Goal: Complete application form: Complete application form

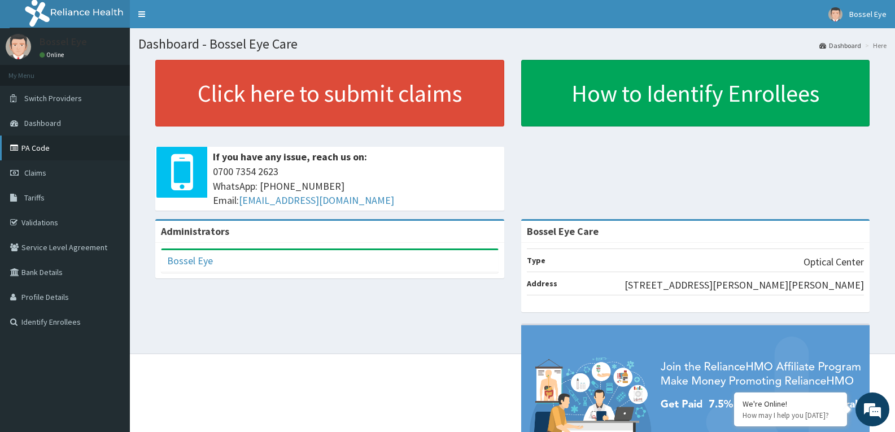
click at [32, 151] on link "PA Code" at bounding box center [65, 148] width 130 height 25
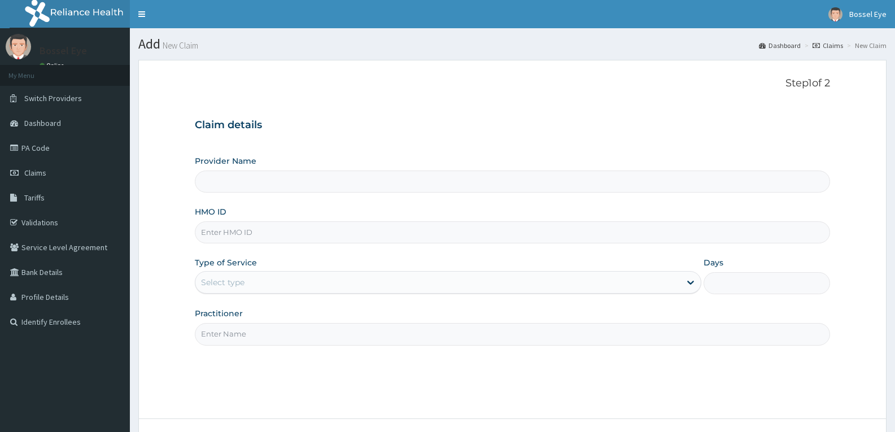
click at [201, 232] on input "HMO ID" at bounding box center [513, 232] width 636 height 22
type input "Bossel Eye Care"
type input "SBL/10084/B"
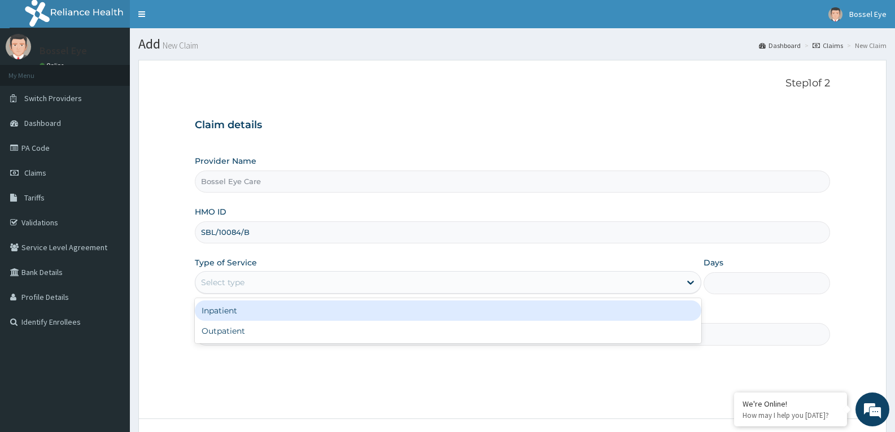
click at [207, 281] on div "Select type" at bounding box center [222, 282] width 43 height 11
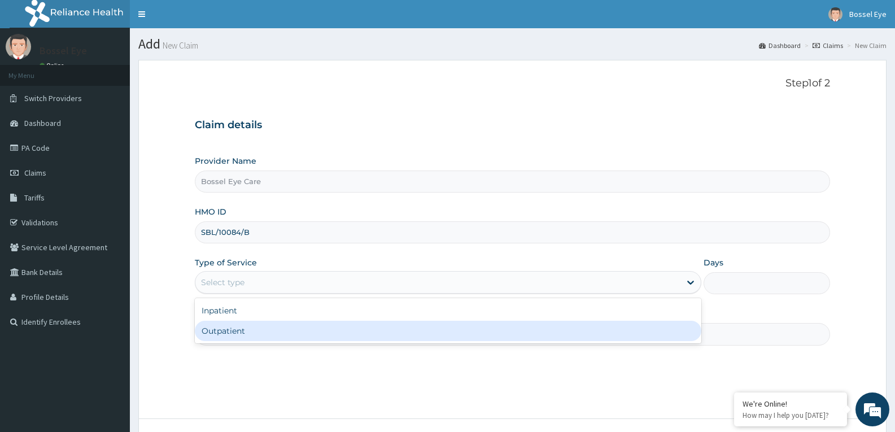
click at [216, 334] on div "Outpatient" at bounding box center [448, 331] width 506 height 20
type input "1"
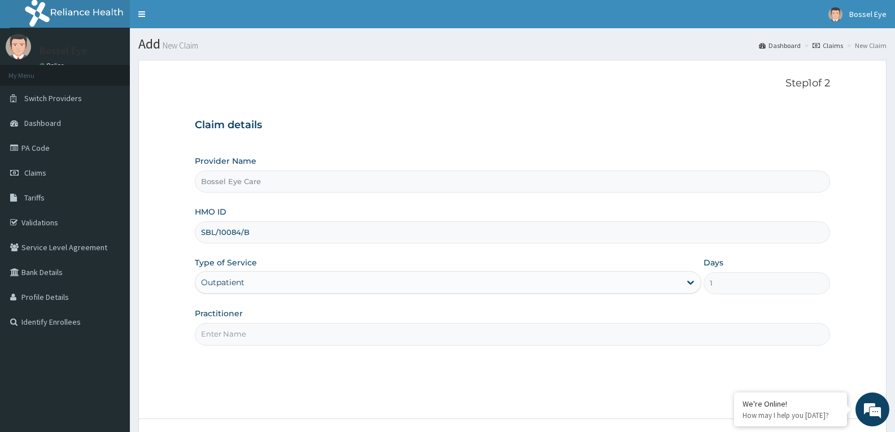
click at [216, 334] on input "Practitioner" at bounding box center [513, 334] width 636 height 22
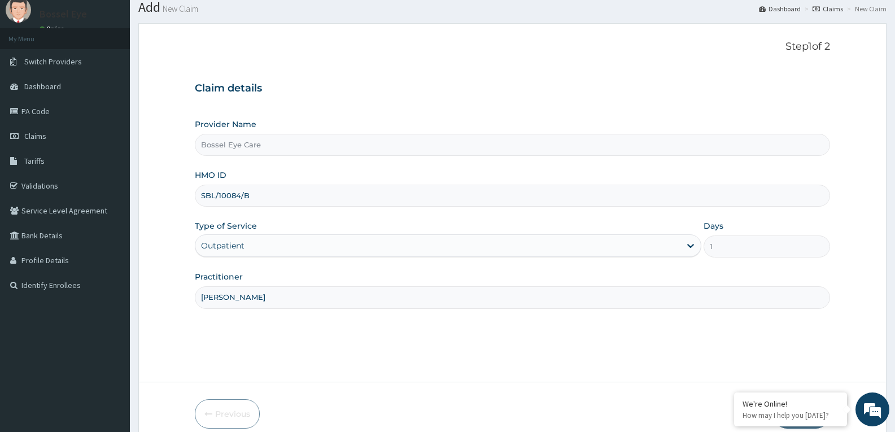
scroll to position [88, 0]
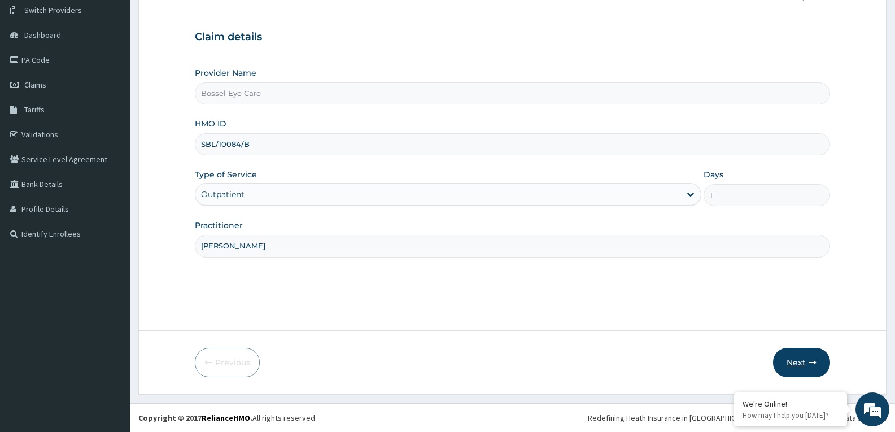
type input "[PERSON_NAME]"
click at [806, 365] on button "Next" at bounding box center [801, 362] width 57 height 29
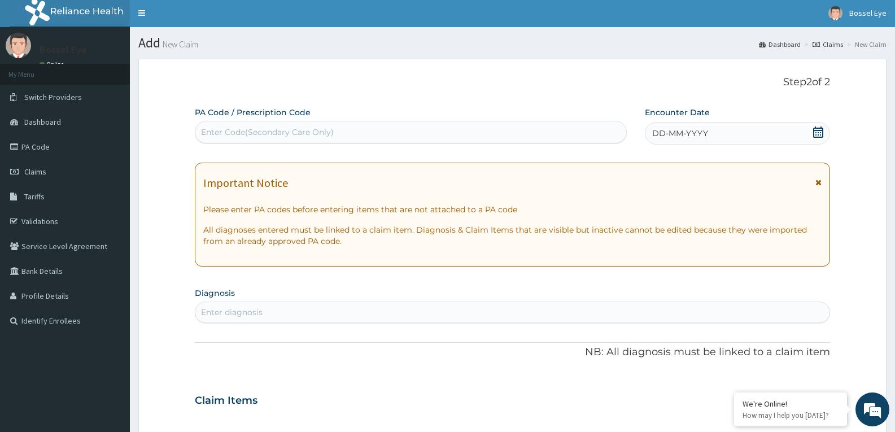
scroll to position [0, 0]
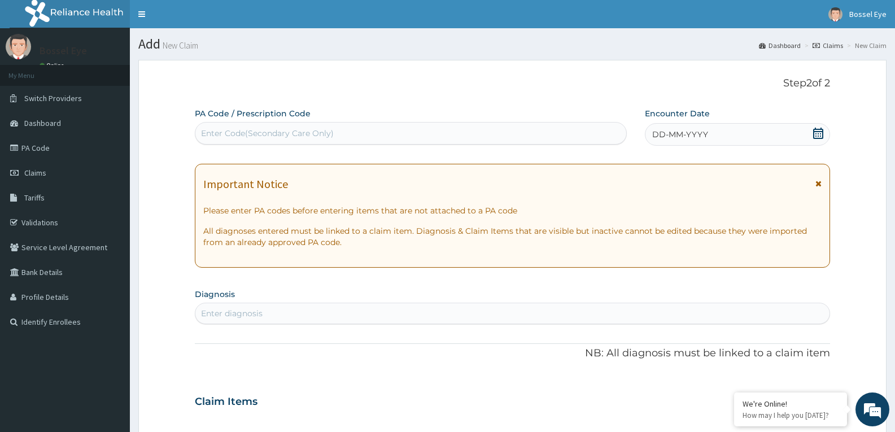
click at [212, 134] on div "Enter Code(Secondary Care Only)" at bounding box center [267, 133] width 133 height 11
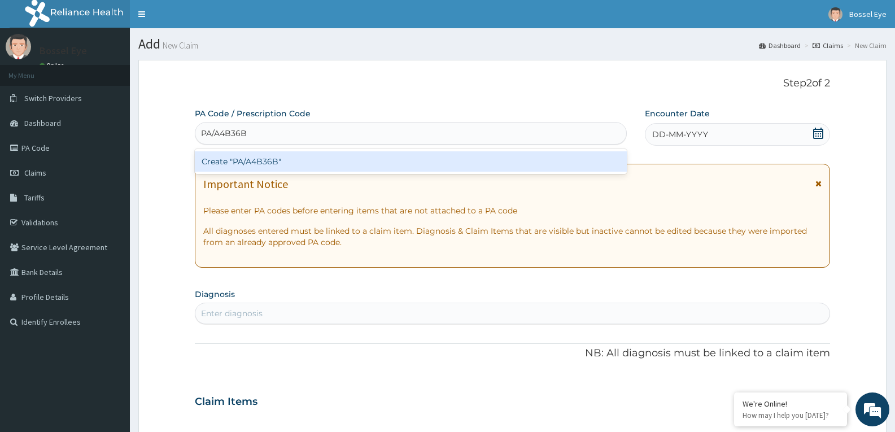
type input "PA/A4B36B"
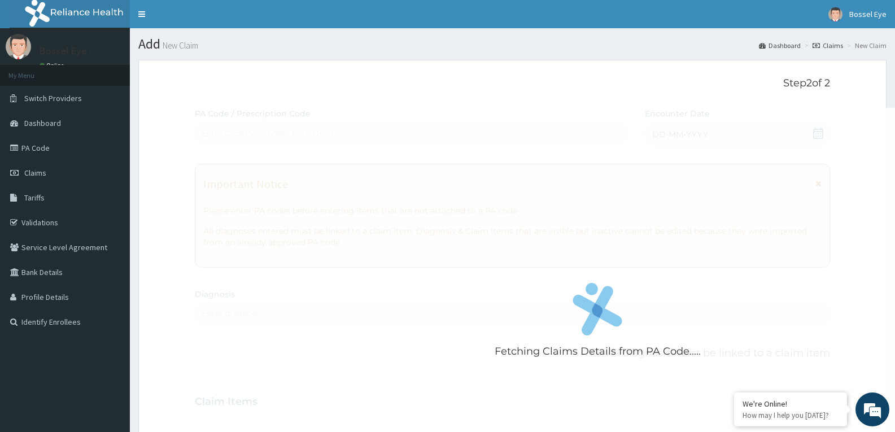
click at [820, 133] on div "Fetching Claims Details from PA Code..... PA Code / Prescription Code Enter Cod…" at bounding box center [513, 400] width 636 height 585
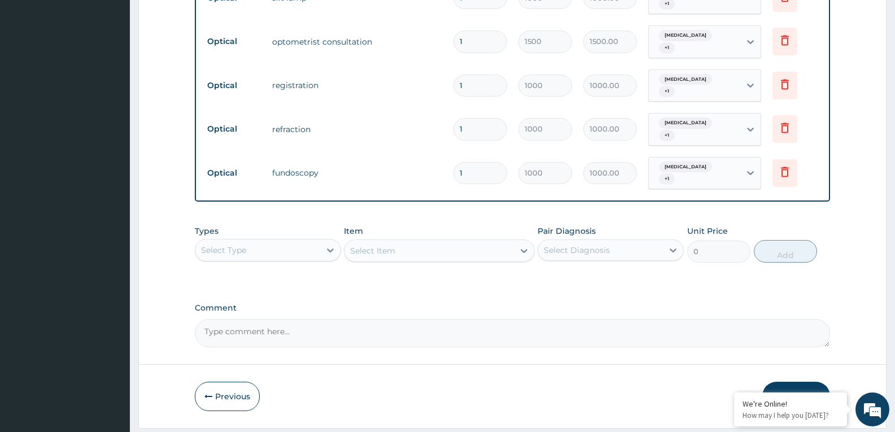
scroll to position [563, 0]
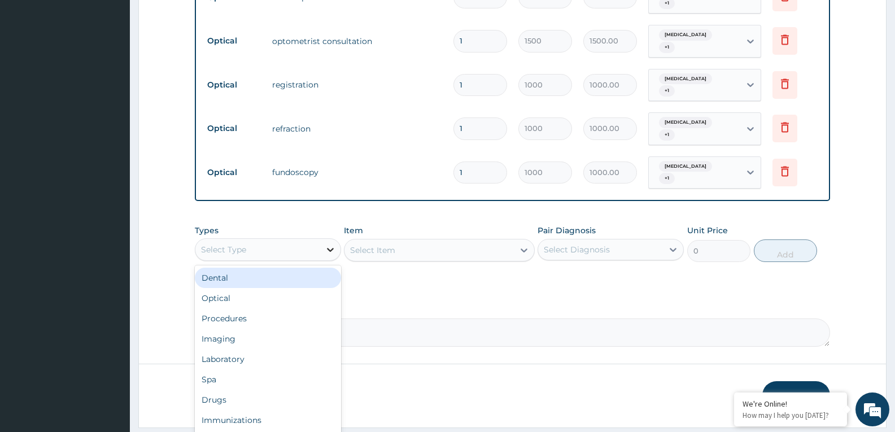
click at [331, 248] on icon at bounding box center [330, 250] width 7 height 4
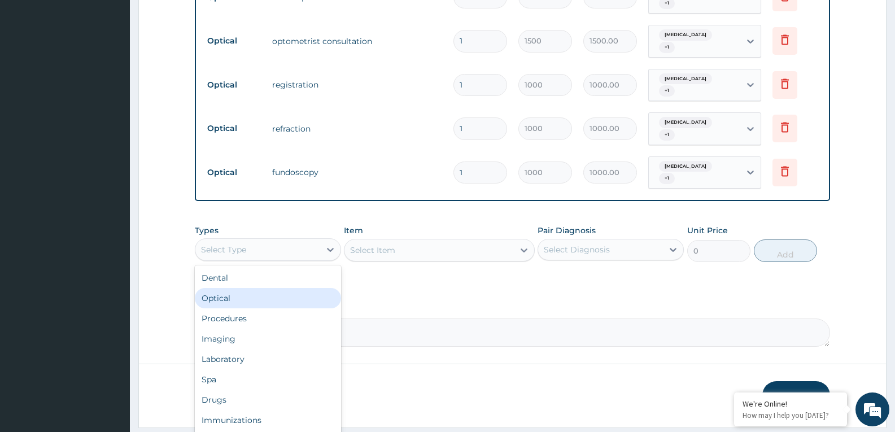
click at [263, 288] on div "Optical" at bounding box center [268, 298] width 146 height 20
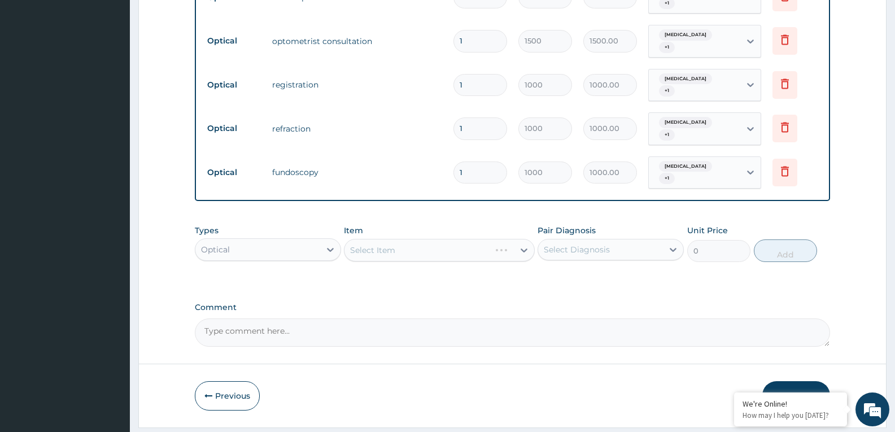
click at [524, 239] on div "Select Item" at bounding box center [439, 250] width 190 height 23
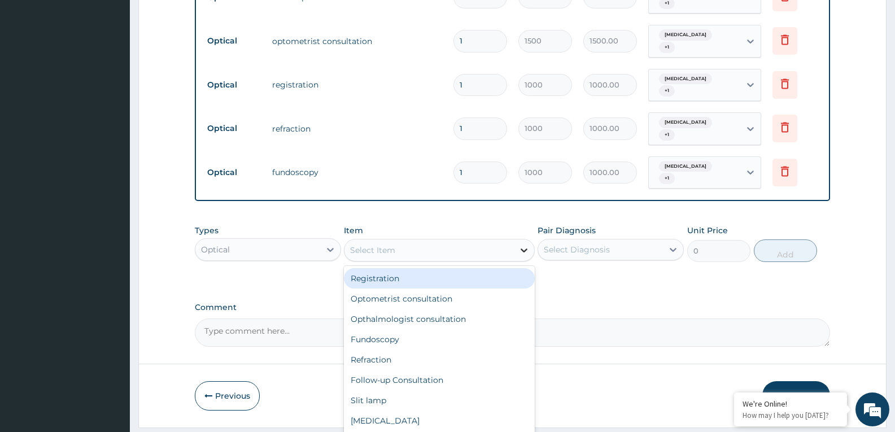
click at [524, 245] on icon at bounding box center [524, 250] width 11 height 11
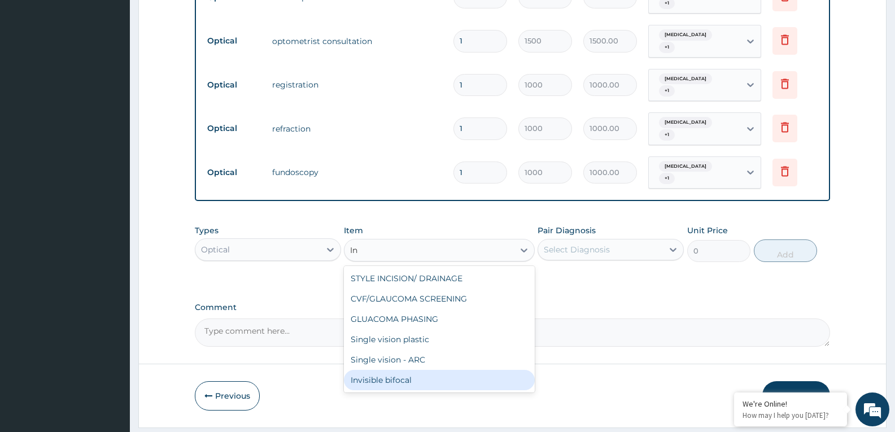
type input "I"
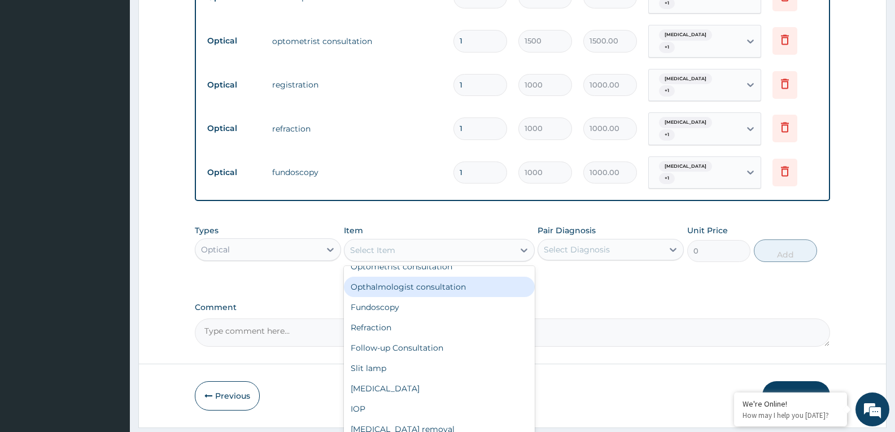
scroll to position [56, 0]
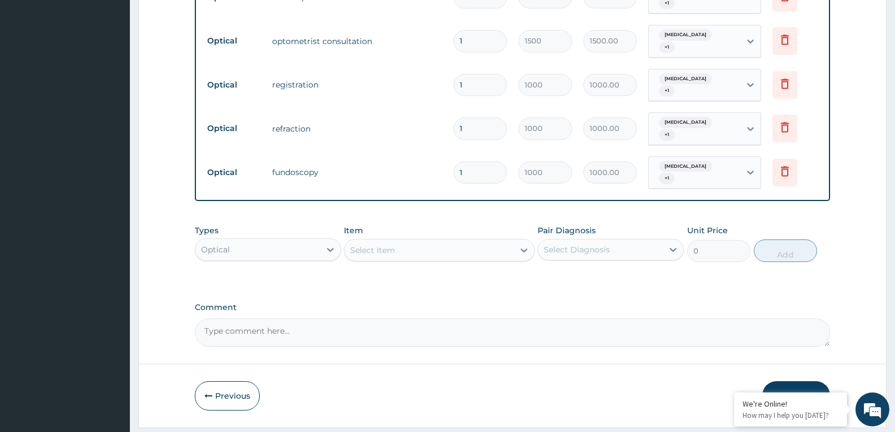
click at [269, 250] on div "Types Optical Item Select Item Pair Diagnosis Select Diagnosis Unit Price 0 Add" at bounding box center [513, 252] width 636 height 66
click at [213, 319] on textarea "Comment" at bounding box center [513, 333] width 636 height 28
type textarea "f"
click at [416, 319] on textarea "Frame and Invisible Transition Anti blue =N=40,000" at bounding box center [513, 333] width 636 height 28
click at [216, 319] on textarea "Frame and Invisible Transition Anti blue =N=40,000" at bounding box center [513, 333] width 636 height 28
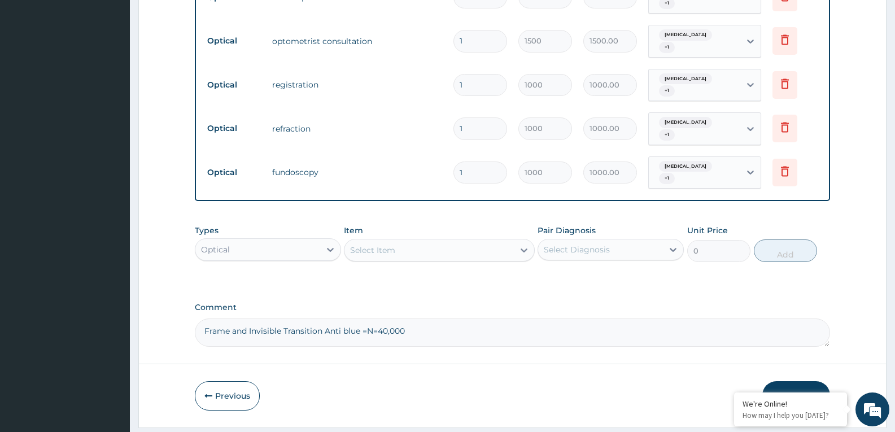
click at [216, 319] on textarea "Frame and Invisible Transition Anti blue =N=40,000" at bounding box center [513, 333] width 636 height 28
click at [410, 319] on textarea "Frame and Invisible Transition Anti blue =N=40,000" at bounding box center [513, 333] width 636 height 28
type textarea "Frame and Invisible Transition Anti blue =N=40,000.Thanks"
click at [797, 381] on button "Submit" at bounding box center [797, 395] width 68 height 29
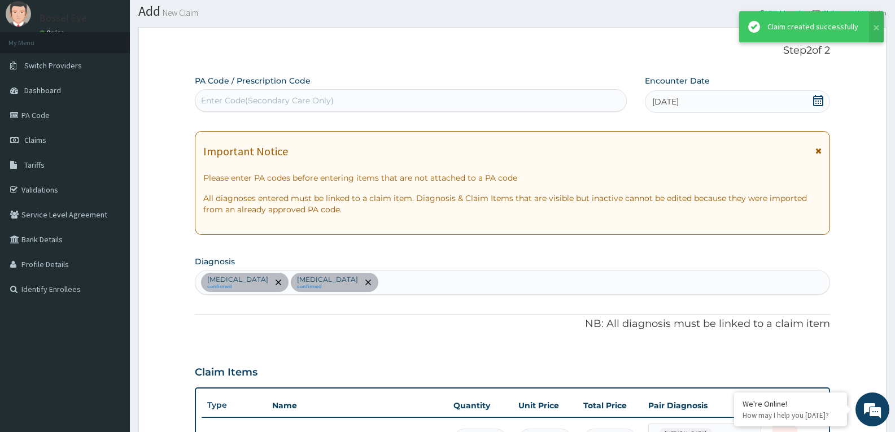
scroll to position [563, 0]
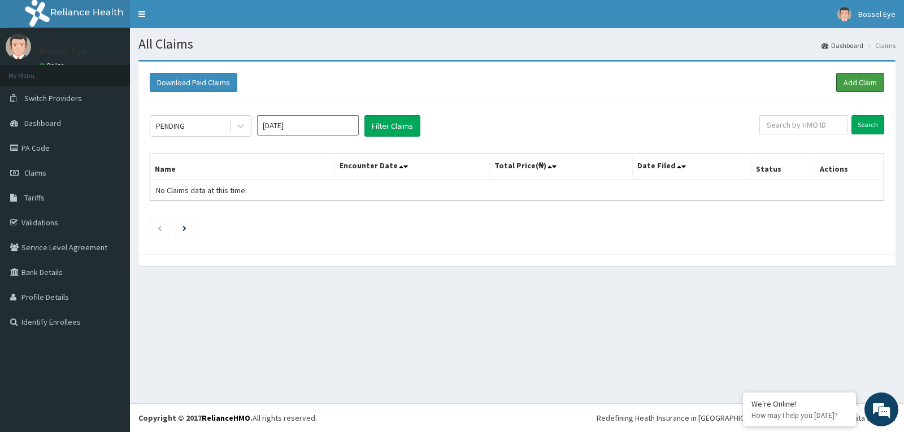
click at [857, 82] on link "Add Claim" at bounding box center [860, 82] width 48 height 19
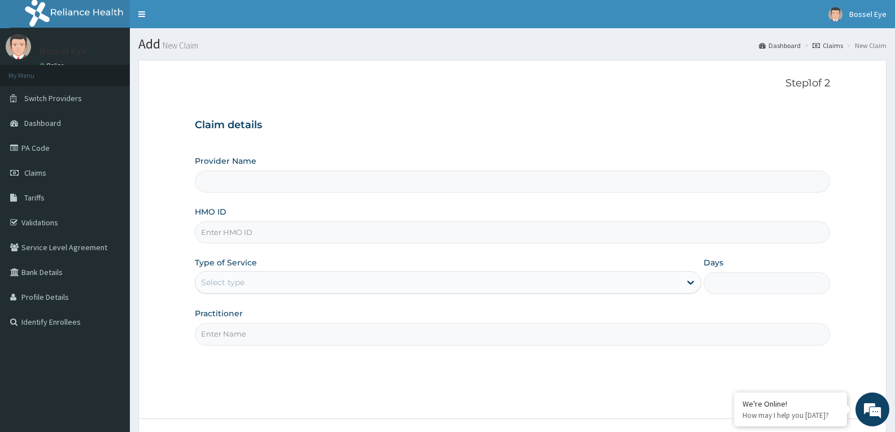
type input "Bossel Eye Care"
click at [203, 234] on input "HMO ID" at bounding box center [513, 232] width 636 height 22
type input "SBL/10084/D"
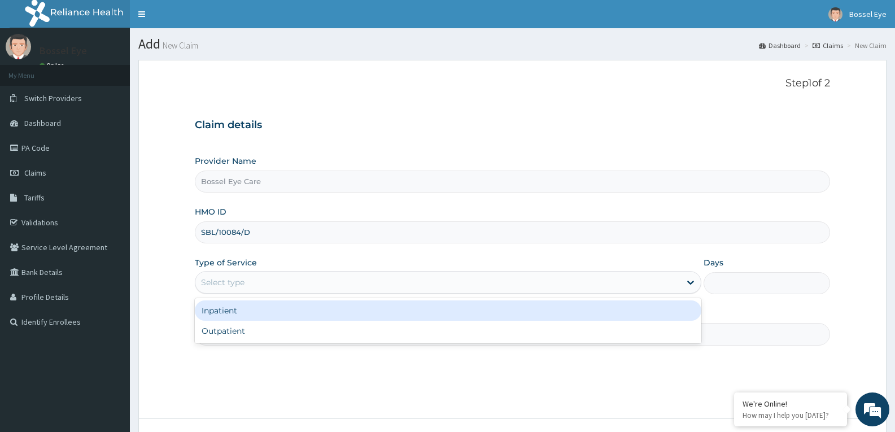
click at [214, 285] on div "Select type" at bounding box center [222, 282] width 43 height 11
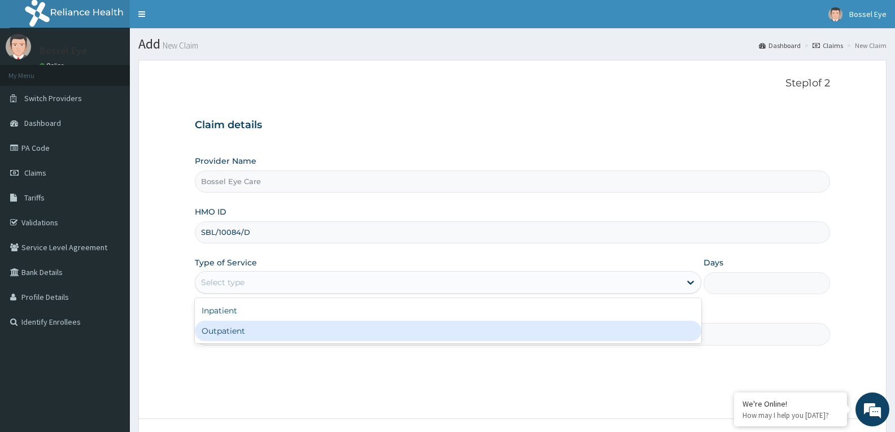
click at [220, 333] on div "Outpatient" at bounding box center [448, 331] width 506 height 20
type input "1"
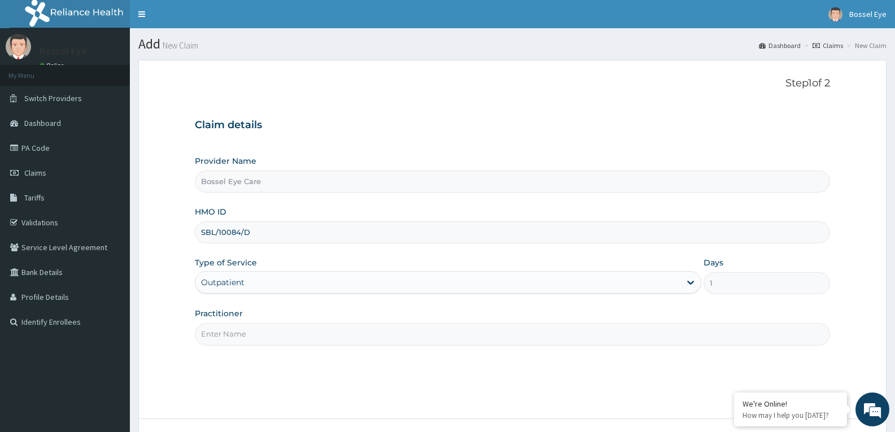
click at [226, 337] on input "Practitioner" at bounding box center [513, 334] width 636 height 22
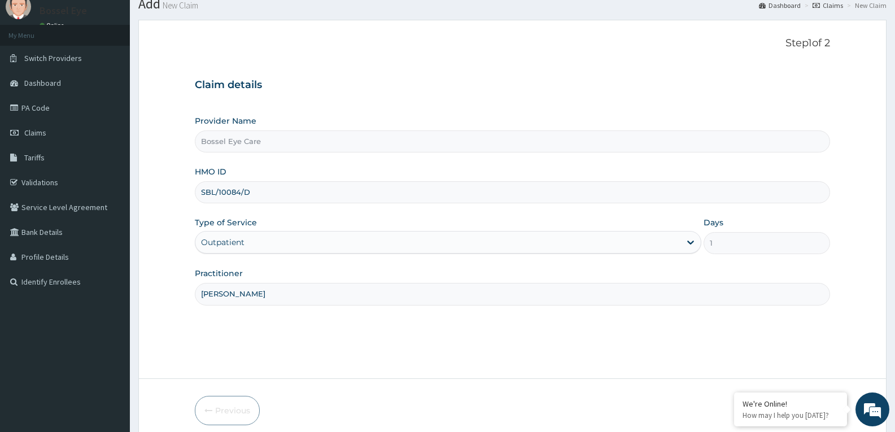
scroll to position [88, 0]
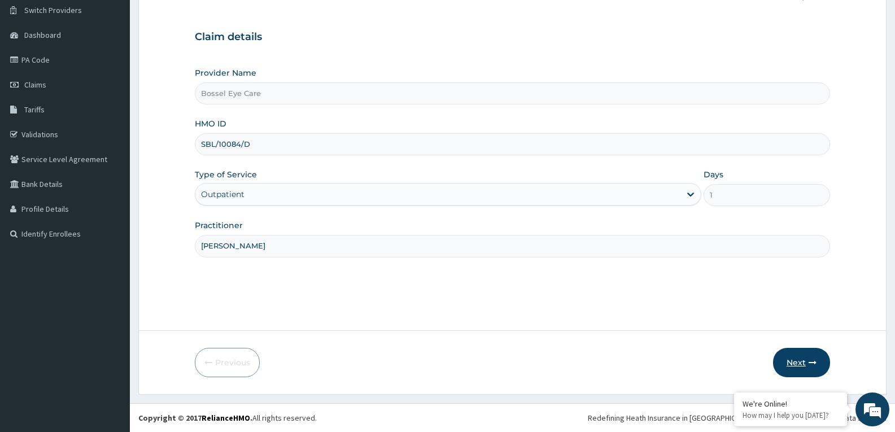
type input "[PERSON_NAME]"
click at [807, 365] on button "Next" at bounding box center [801, 362] width 57 height 29
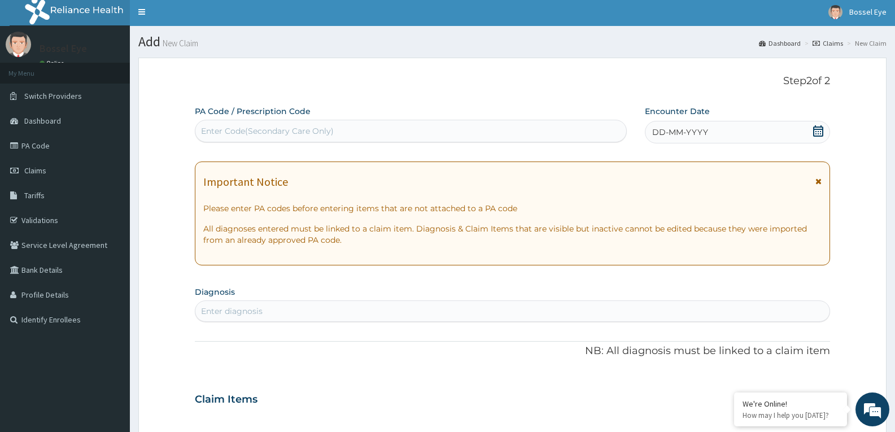
scroll to position [0, 0]
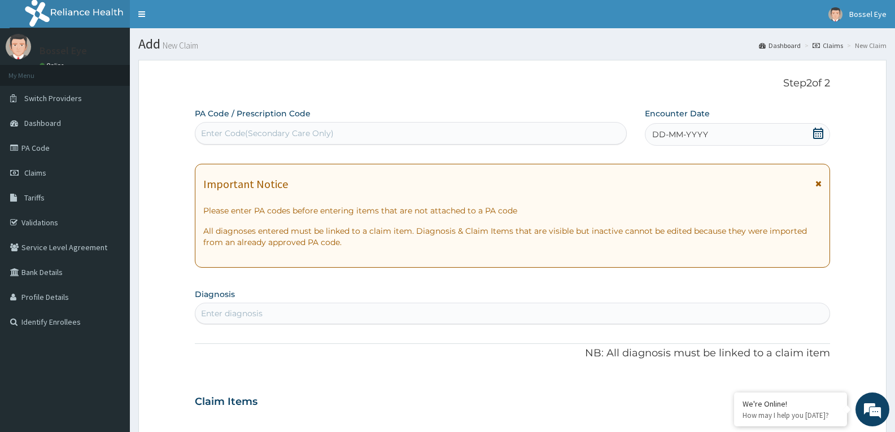
click at [208, 132] on div "Enter Code(Secondary Care Only)" at bounding box center [267, 133] width 133 height 11
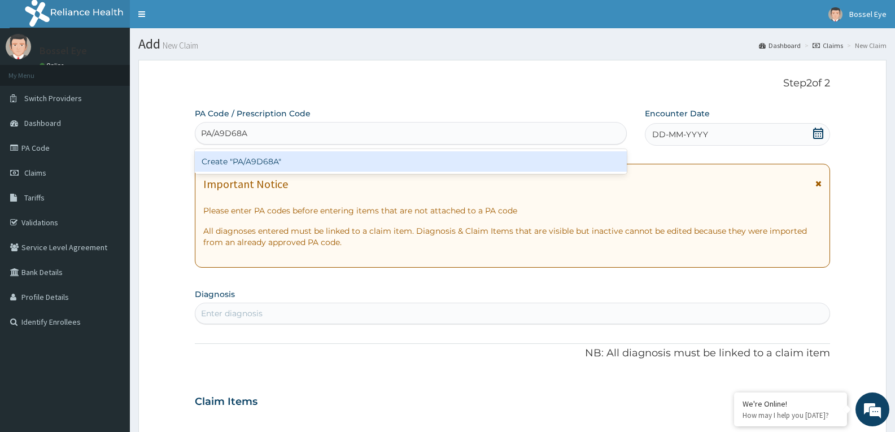
type input "PA/A9D68A"
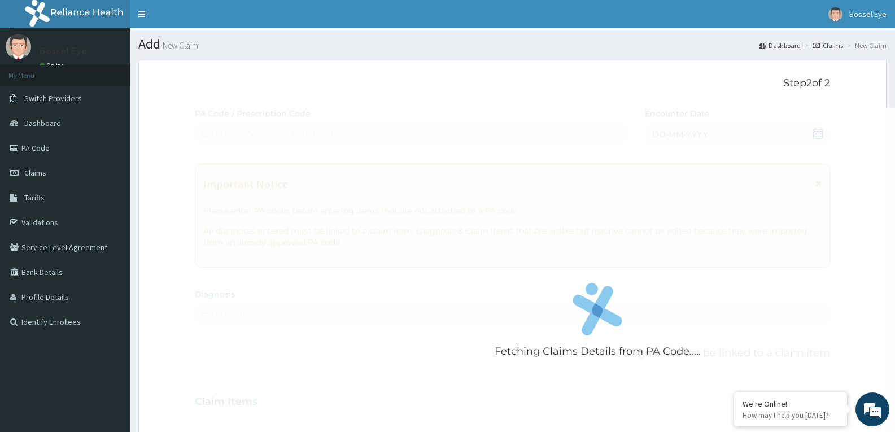
click at [820, 133] on div "Fetching Claims Details from PA Code..... PA Code / Prescription Code Enter Cod…" at bounding box center [513, 400] width 636 height 585
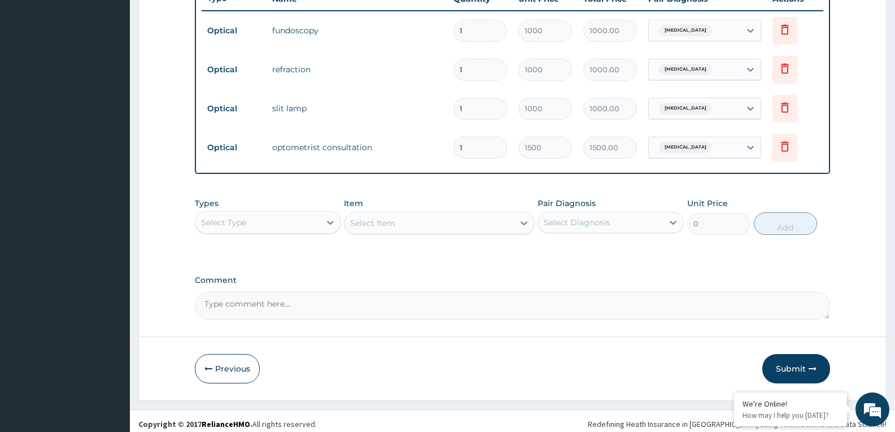
scroll to position [446, 0]
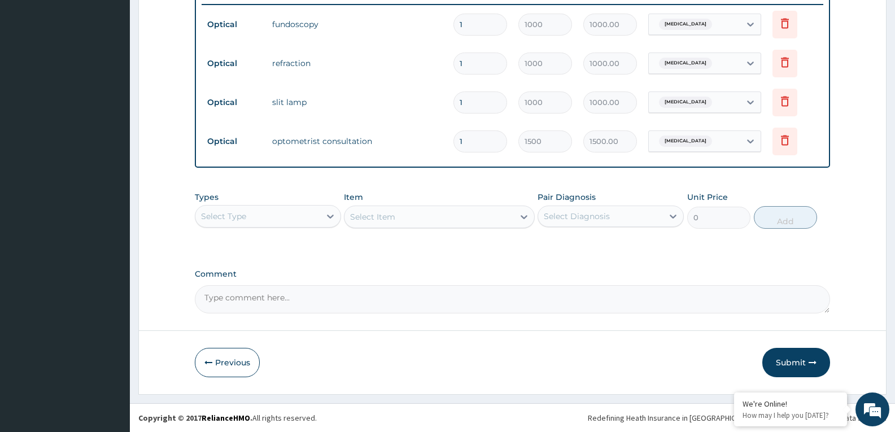
click at [209, 304] on textarea "Comment" at bounding box center [513, 299] width 636 height 28
type textarea "f"
type textarea "Frame and Single vision Transition with Anti blue =N=40,000.Thanks"
click at [801, 364] on button "Submit" at bounding box center [797, 362] width 68 height 29
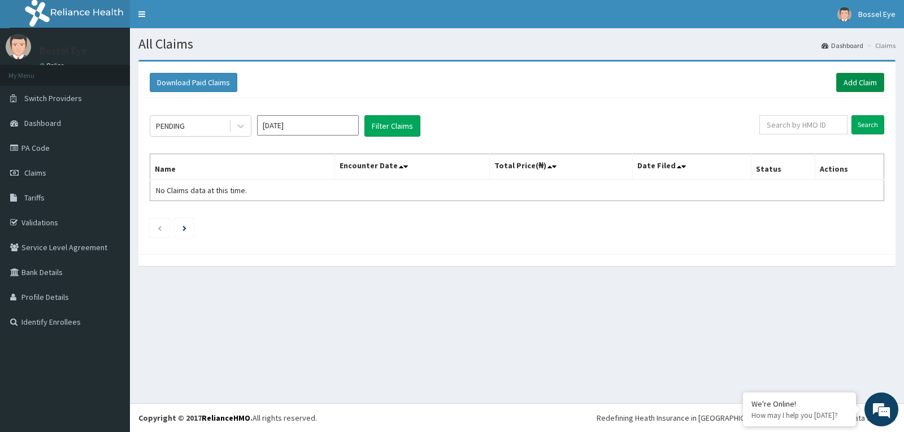
click at [864, 84] on link "Add Claim" at bounding box center [860, 82] width 48 height 19
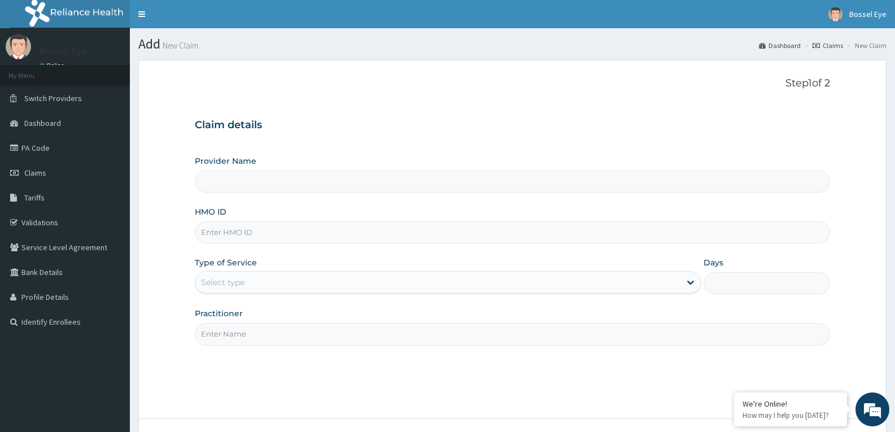
type input "Bossel Eye Care"
click at [208, 236] on input "HMO ID" at bounding box center [513, 232] width 636 height 22
type input "SBL/10084/C"
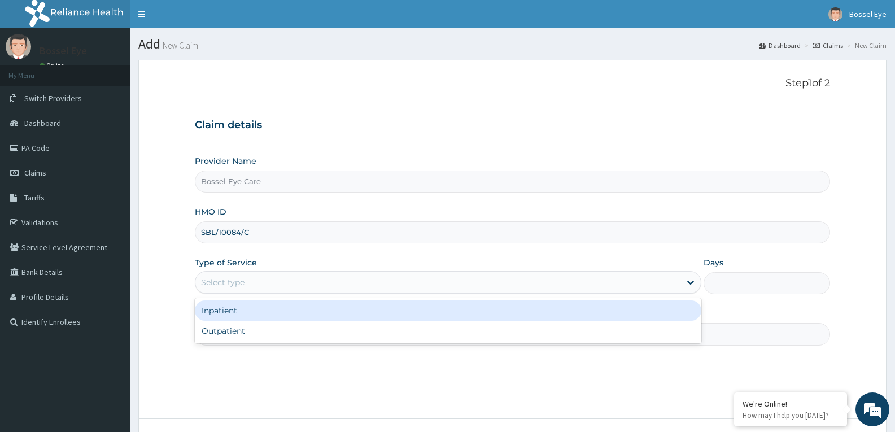
click at [214, 280] on div "Select type" at bounding box center [222, 282] width 43 height 11
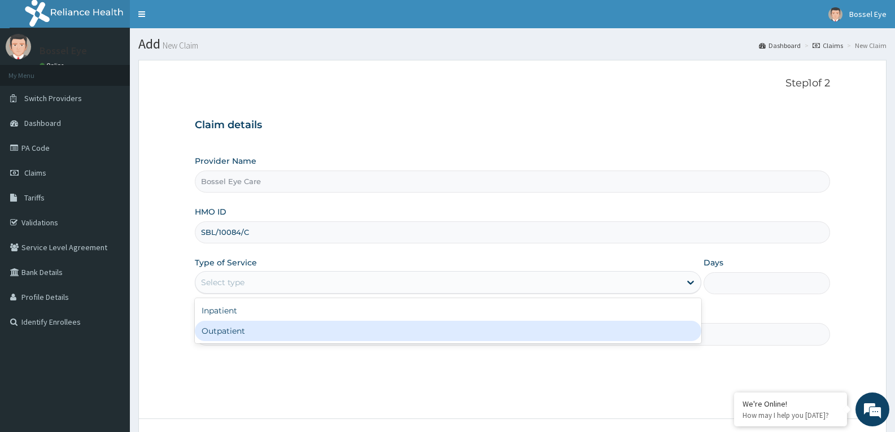
click at [215, 334] on div "Outpatient" at bounding box center [448, 331] width 506 height 20
type input "1"
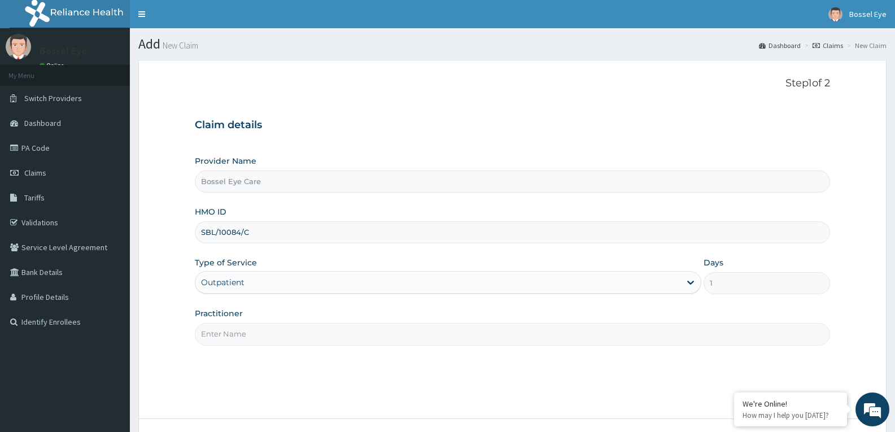
click at [254, 342] on input "Practitioner" at bounding box center [513, 334] width 636 height 22
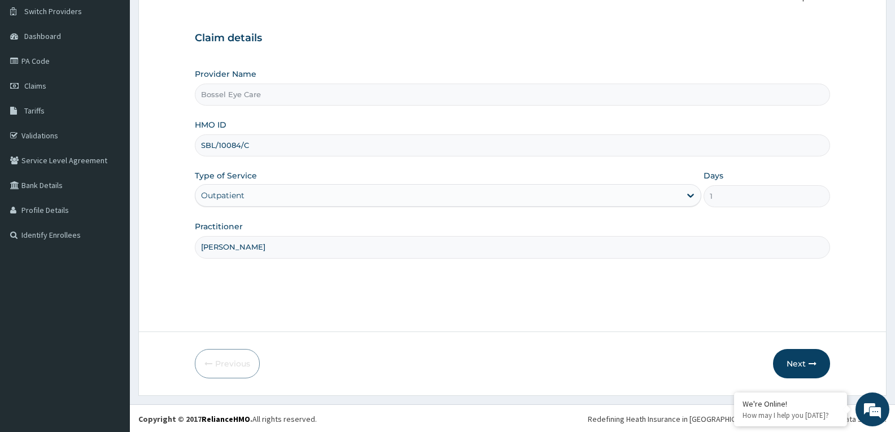
scroll to position [88, 0]
type input "DR.UCHE"
click at [799, 362] on button "Next" at bounding box center [801, 362] width 57 height 29
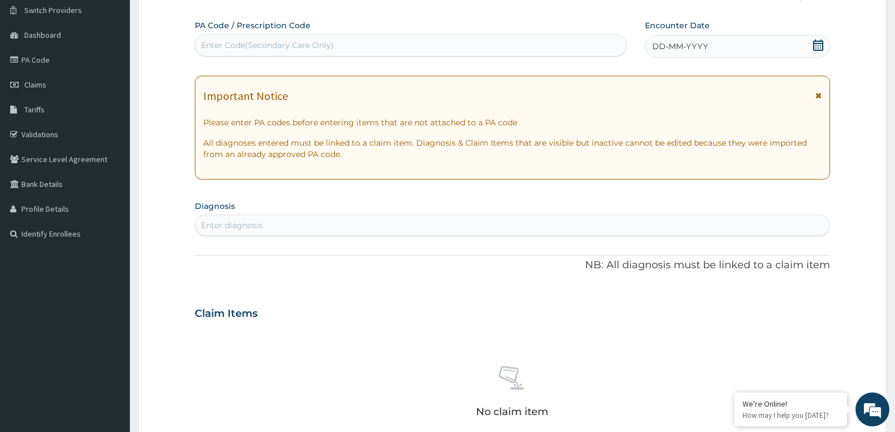
click at [221, 41] on div "Enter Code(Secondary Care Only)" at bounding box center [267, 45] width 133 height 11
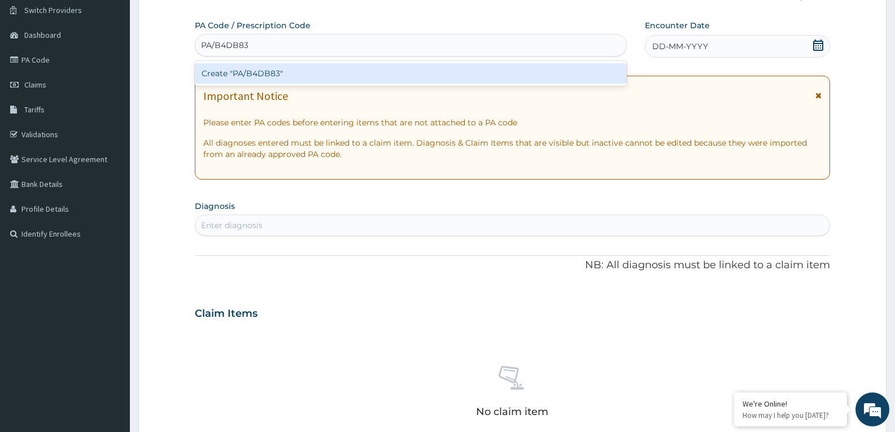
type input "PA/B4DB83"
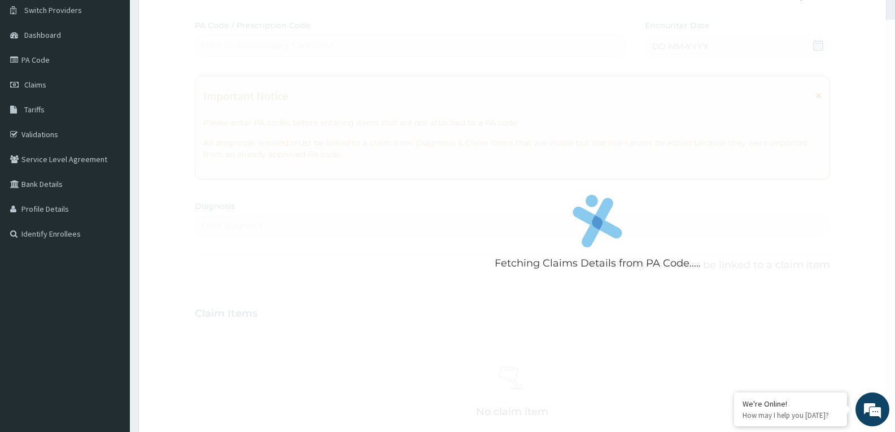
click at [822, 46] on div "Fetching Claims Details from PA Code..... PA Code / Prescription Code Enter Cod…" at bounding box center [513, 312] width 636 height 585
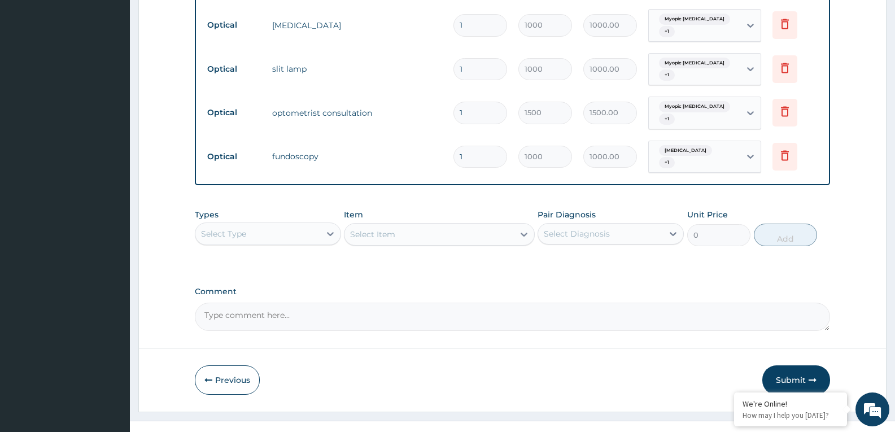
scroll to position [499, 0]
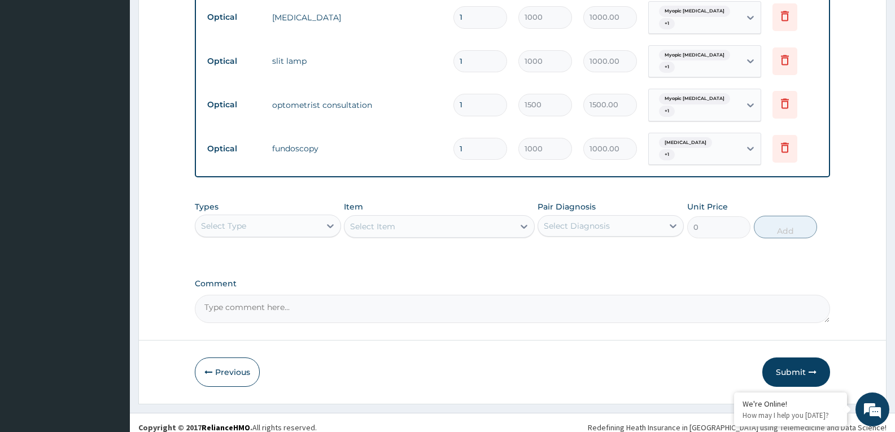
click at [207, 299] on textarea "Comment" at bounding box center [513, 309] width 636 height 28
type textarea "f"
type textarea "Frame and Single Transition Anti blue =N=40,000.Thanks"
click at [789, 364] on button "Submit" at bounding box center [797, 372] width 68 height 29
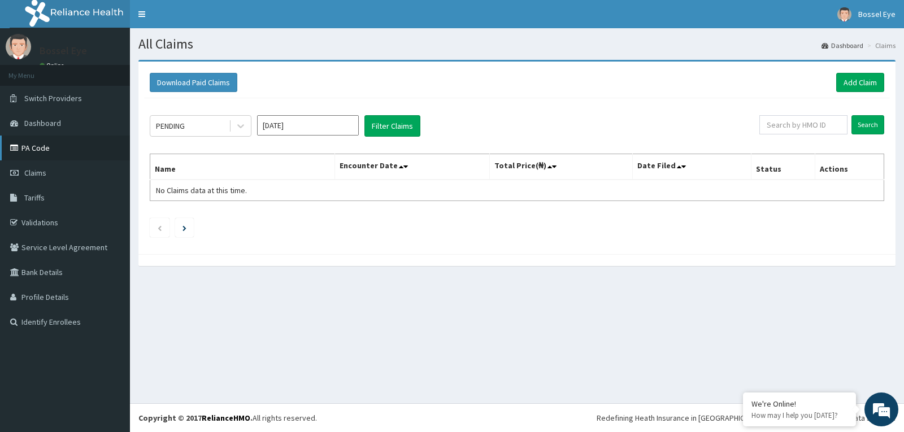
click at [43, 146] on link "PA Code" at bounding box center [65, 148] width 130 height 25
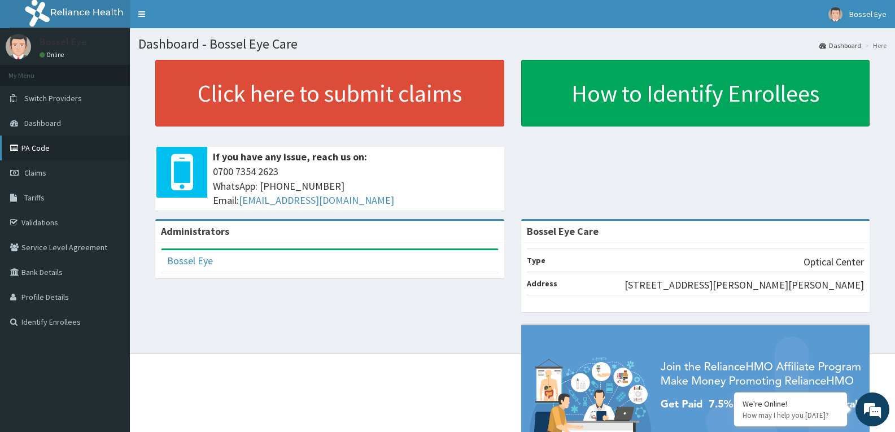
click at [40, 150] on link "PA Code" at bounding box center [65, 148] width 130 height 25
click at [38, 145] on link "PA Code" at bounding box center [65, 148] width 130 height 25
